Goal: Transaction & Acquisition: Purchase product/service

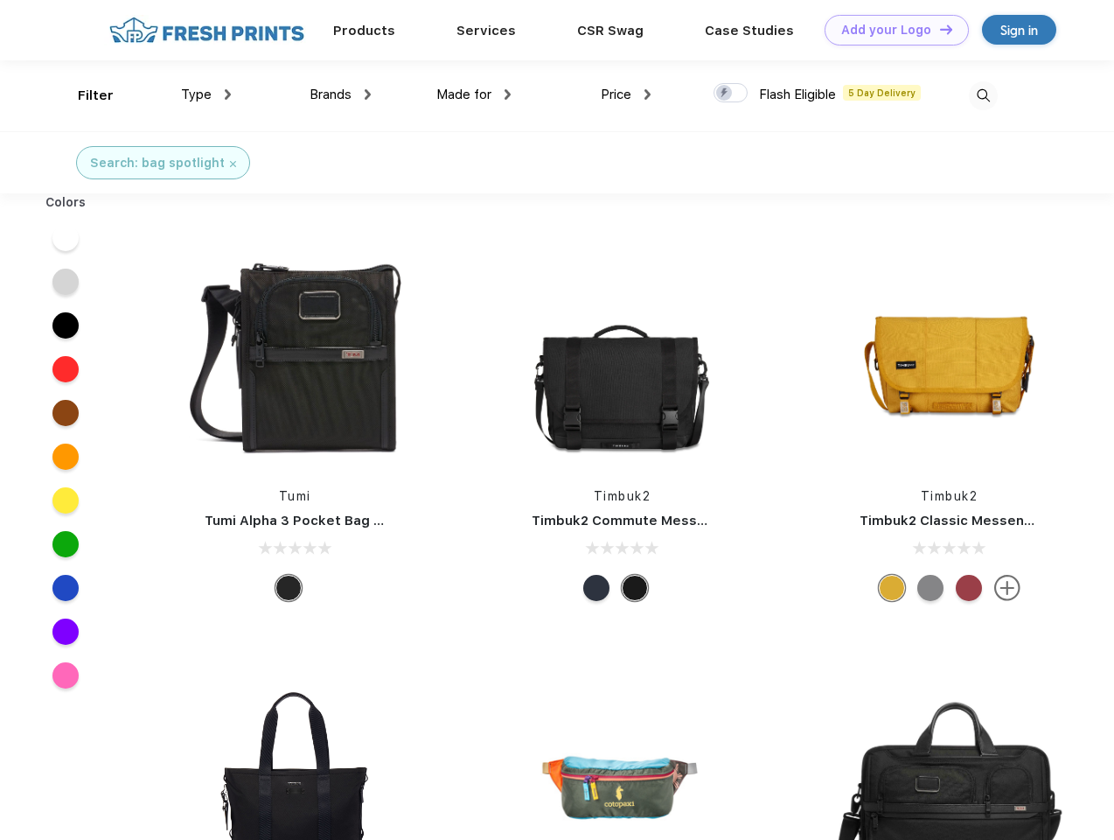
click at [890, 30] on link "Add your Logo Design Tool" at bounding box center [897, 30] width 144 height 31
click at [0, 0] on div "Design Tool" at bounding box center [0, 0] width 0 height 0
click at [938, 29] on link "Add your Logo Design Tool" at bounding box center [897, 30] width 144 height 31
click at [84, 95] on div "Filter" at bounding box center [96, 96] width 36 height 20
click at [206, 94] on span "Type" at bounding box center [196, 95] width 31 height 16
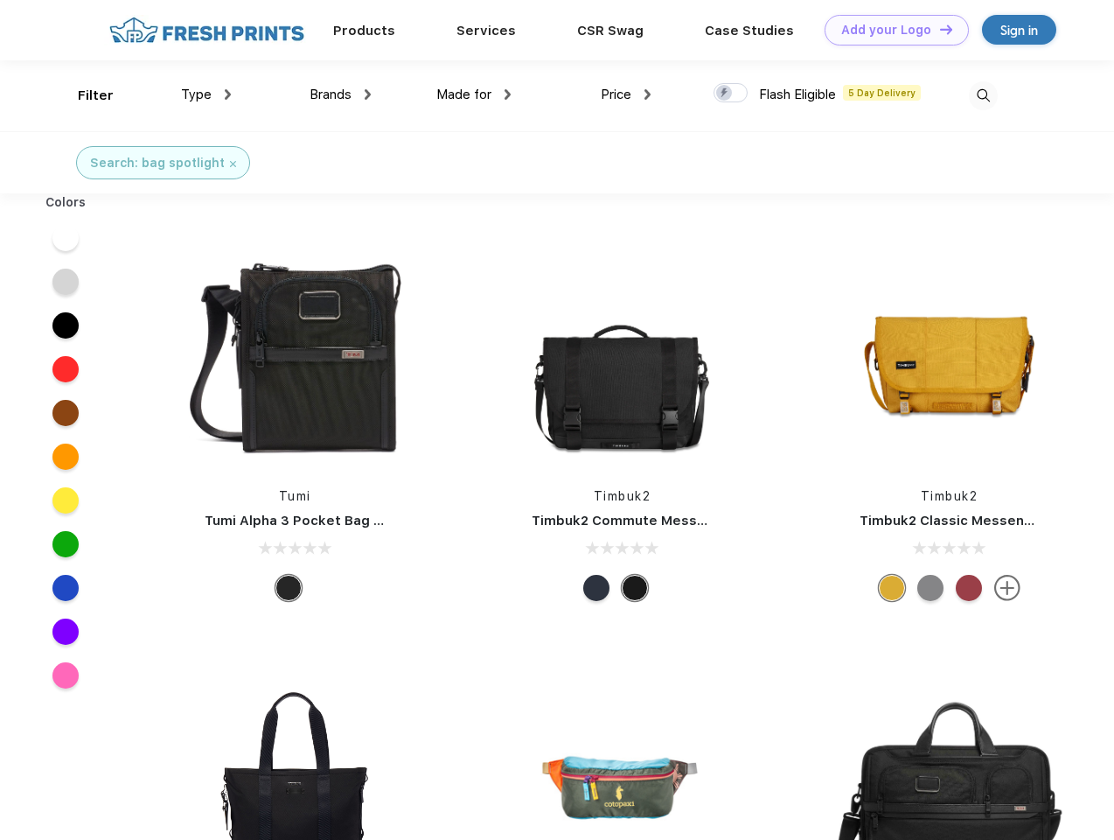
click at [340, 94] on span "Brands" at bounding box center [331, 95] width 42 height 16
click at [474, 94] on span "Made for" at bounding box center [463, 95] width 55 height 16
click at [626, 94] on span "Price" at bounding box center [616, 95] width 31 height 16
click at [731, 94] on div at bounding box center [731, 92] width 34 height 19
click at [725, 94] on input "checkbox" at bounding box center [719, 87] width 11 height 11
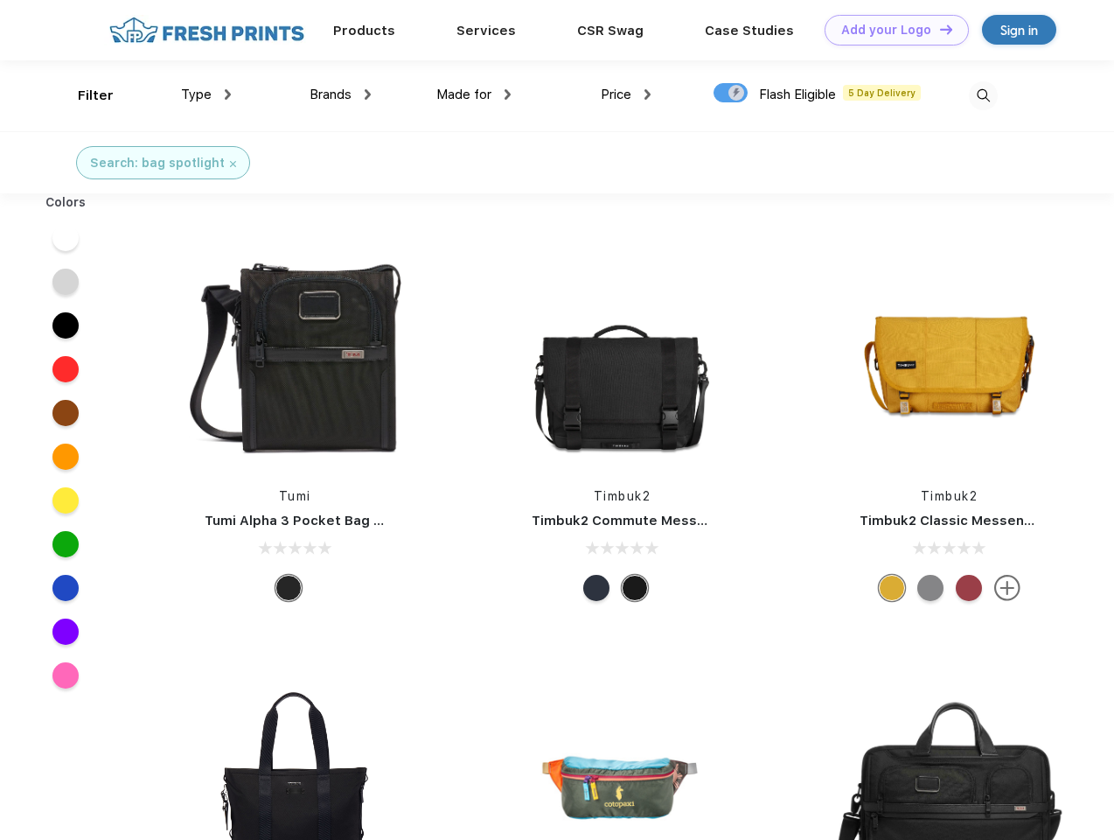
click at [983, 95] on img at bounding box center [983, 95] width 29 height 29
